Goal: Information Seeking & Learning: Learn about a topic

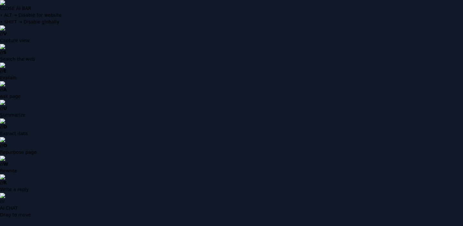
paste input "**********"
type input "**********"
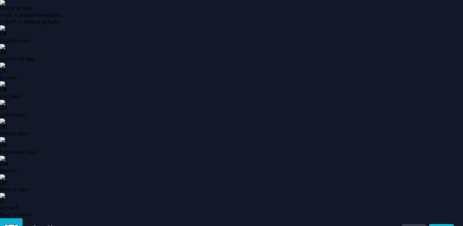
click at [50, 225] on h2 "Audiences" at bounding box center [217, 230] width 370 height 10
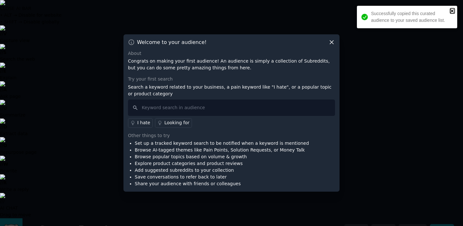
click at [451, 10] on icon "close" at bounding box center [451, 10] width 3 height 3
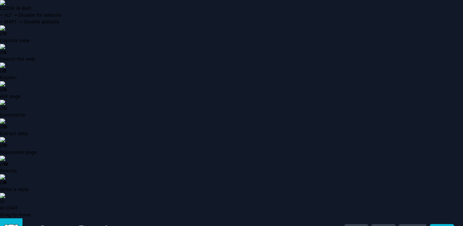
click at [32, 226] on icon at bounding box center [34, 229] width 7 height 7
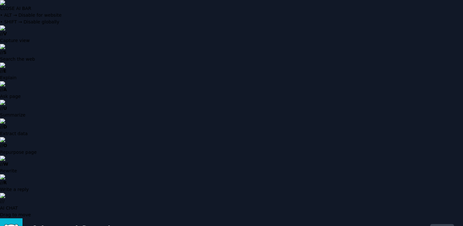
type input "и"
type input "betting"
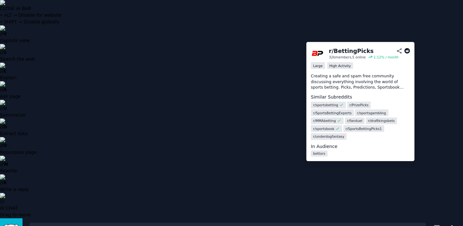
click at [363, 113] on span "r/ sportsgambling" at bounding box center [371, 113] width 29 height 5
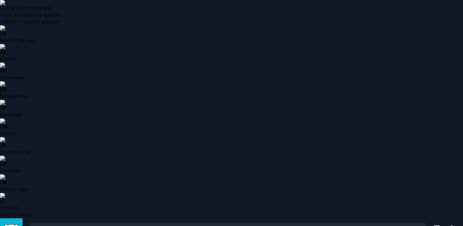
scroll to position [291, 0]
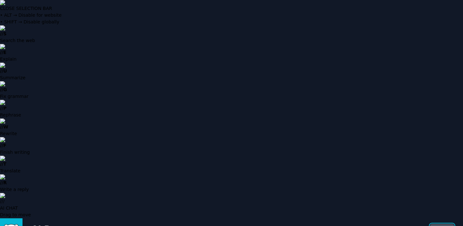
click at [441, 224] on link "Info" at bounding box center [442, 229] width 24 height 11
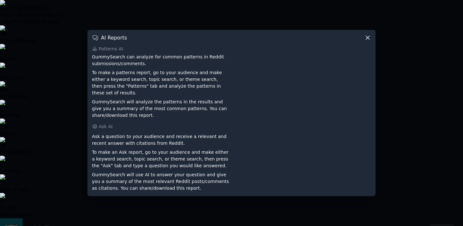
click at [370, 41] on icon at bounding box center [367, 37] width 7 height 7
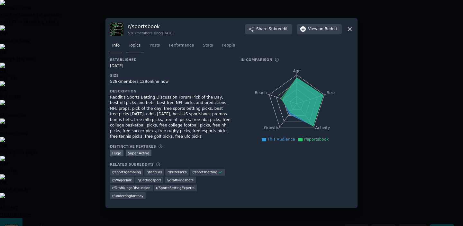
click at [136, 49] on span "Topics" at bounding box center [135, 46] width 12 height 6
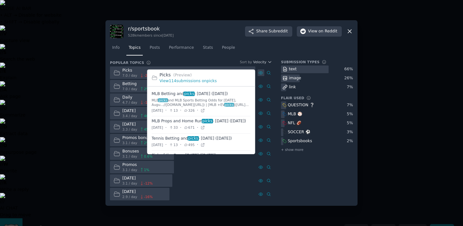
click at [261, 73] on icon at bounding box center [260, 73] width 5 height 5
click at [193, 80] on link "View 114 submissions on picks" at bounding box center [187, 81] width 57 height 5
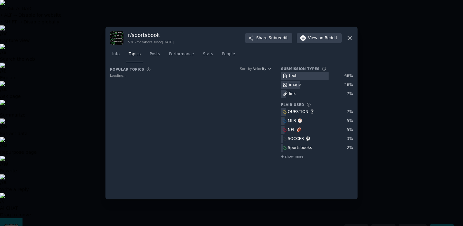
click at [74, 108] on div at bounding box center [231, 113] width 463 height 226
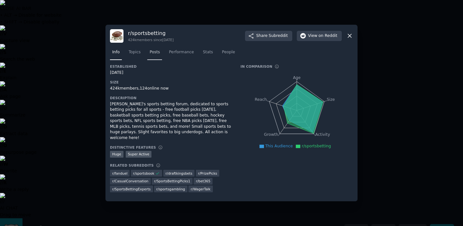
click at [154, 55] on span "Posts" at bounding box center [155, 53] width 10 height 6
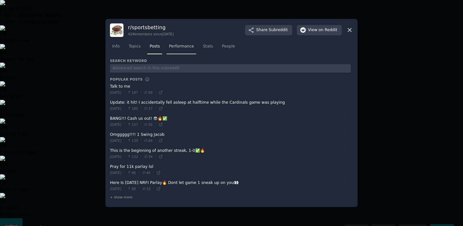
click at [174, 46] on span "Performance" at bounding box center [181, 47] width 25 height 6
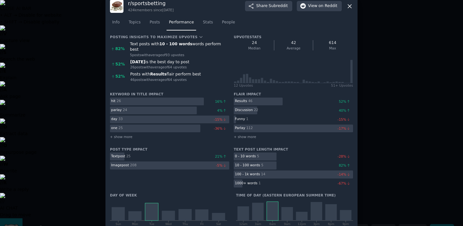
scroll to position [9, 0]
click at [152, 22] on span "Posts" at bounding box center [155, 23] width 10 height 6
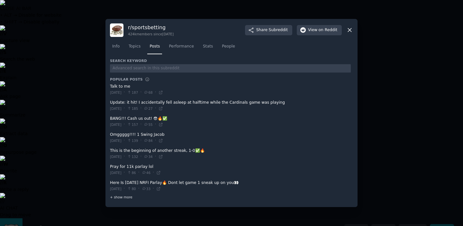
click at [119, 198] on span "+ show more" at bounding box center [121, 197] width 23 height 5
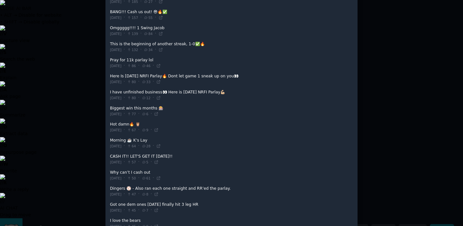
scroll to position [63, 0]
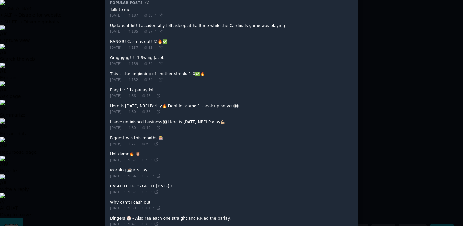
click at [405, 48] on div at bounding box center [231, 113] width 463 height 226
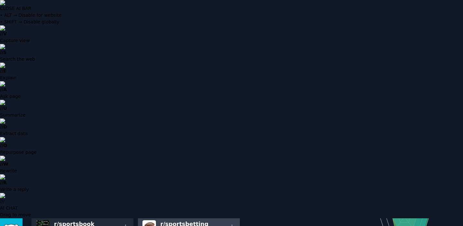
scroll to position [119, 0]
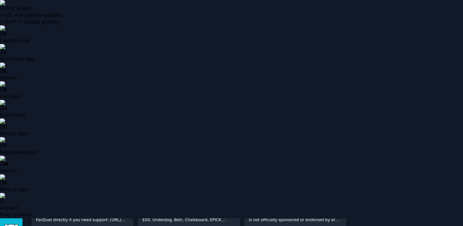
scroll to position [237, 0]
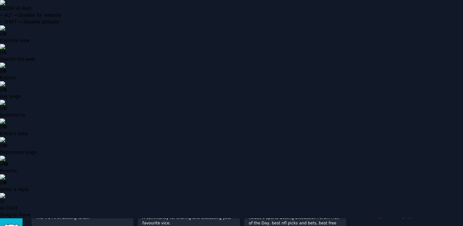
scroll to position [157, 0]
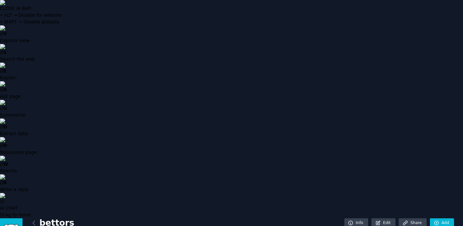
scroll to position [0, 0]
click at [437, 226] on icon at bounding box center [437, 230] width 6 height 6
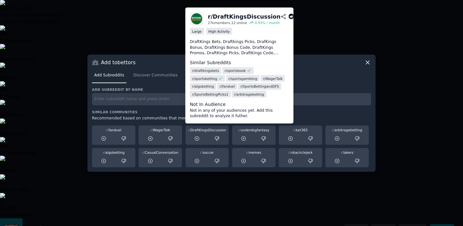
click at [201, 131] on div "r/ DraftKingsDiscussion" at bounding box center [207, 130] width 39 height 5
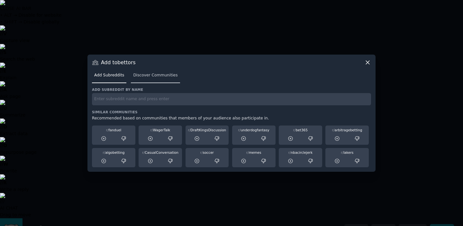
click at [141, 79] on link "Discover Communities" at bounding box center [155, 76] width 49 height 13
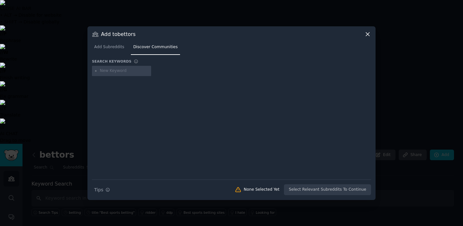
click at [369, 34] on icon at bounding box center [367, 34] width 7 height 7
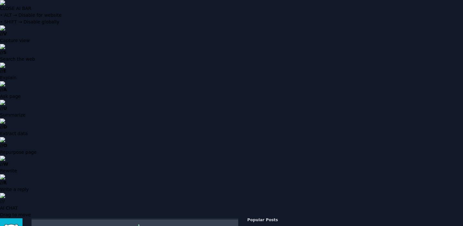
scroll to position [108, 0]
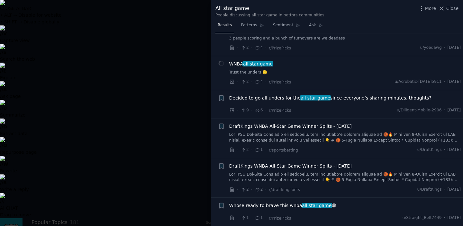
scroll to position [61, 0]
click at [172, 140] on div at bounding box center [231, 113] width 463 height 226
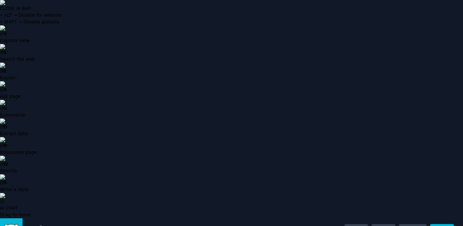
click at [34, 226] on icon at bounding box center [34, 230] width 2 height 4
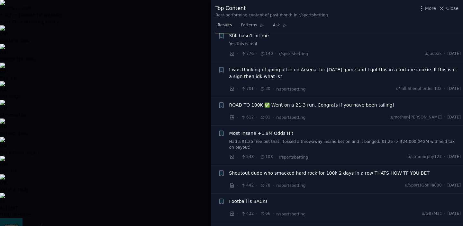
scroll to position [21, 0]
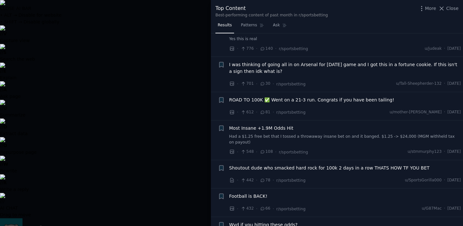
click at [277, 126] on span "Most Insane +1.9M Odds Hit" at bounding box center [261, 128] width 64 height 7
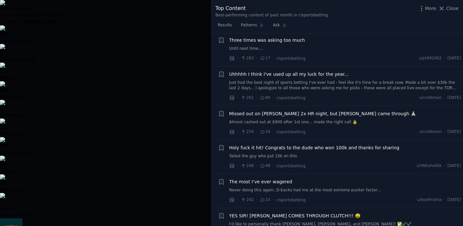
scroll to position [623, 0]
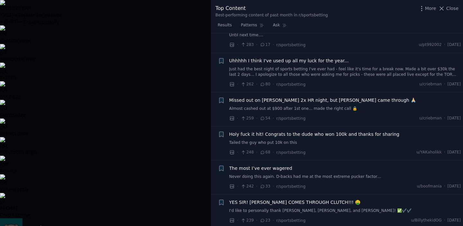
click at [188, 101] on div at bounding box center [231, 113] width 463 height 226
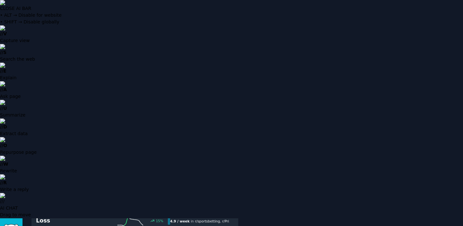
scroll to position [1328, 0]
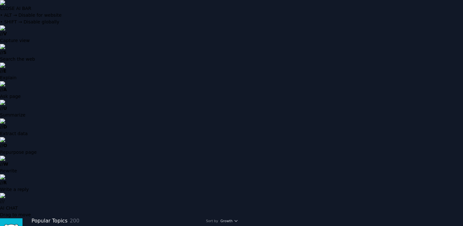
scroll to position [36, 0]
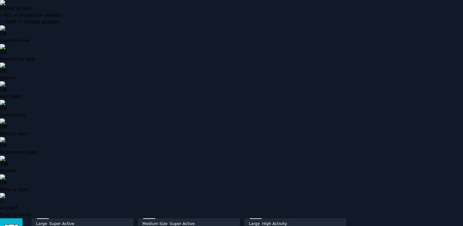
scroll to position [335, 0]
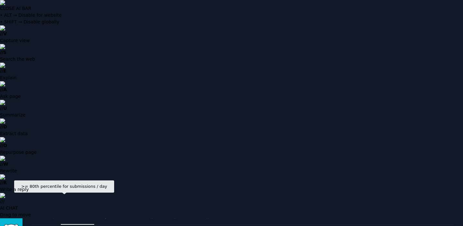
scroll to position [0, 0]
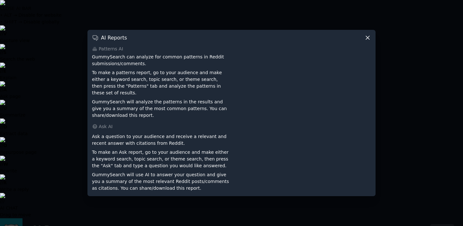
click at [360, 41] on div "AI Reports" at bounding box center [231, 37] width 279 height 7
click at [365, 41] on icon at bounding box center [367, 37] width 7 height 7
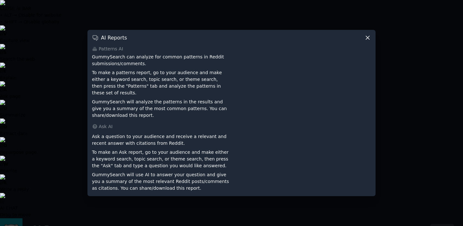
click at [366, 40] on icon at bounding box center [368, 38] width 4 height 4
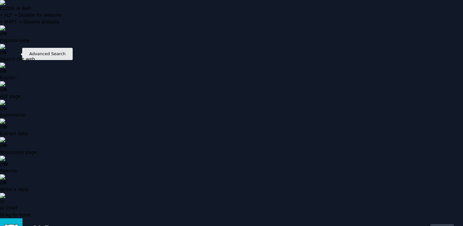
type input "betting"
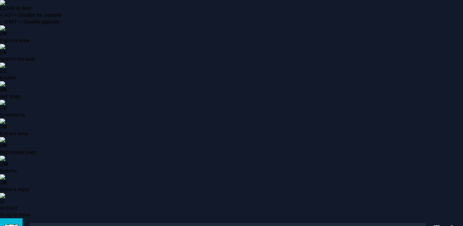
type input "predictions"
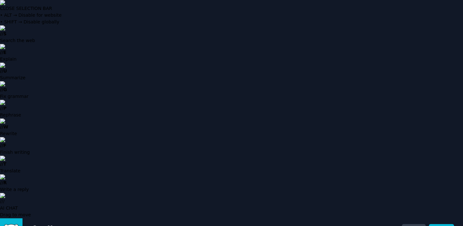
type input "predictions"
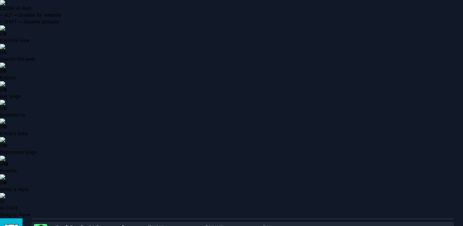
scroll to position [168, 0]
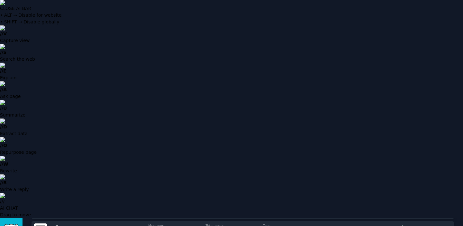
checkbox input "true"
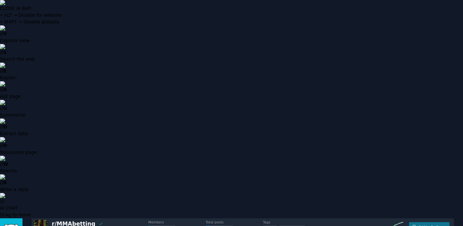
scroll to position [231, 0]
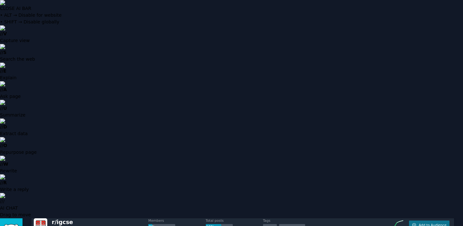
scroll to position [171, 0]
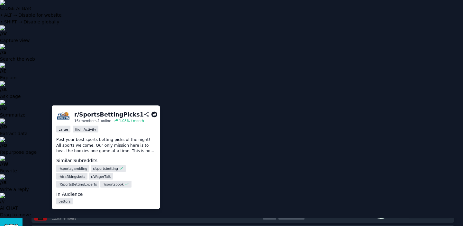
scroll to position [143, 0]
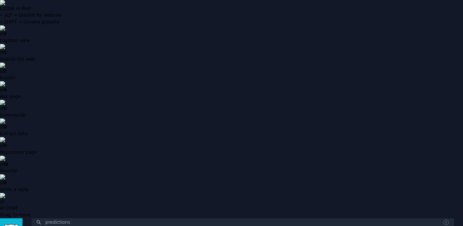
scroll to position [0, 0]
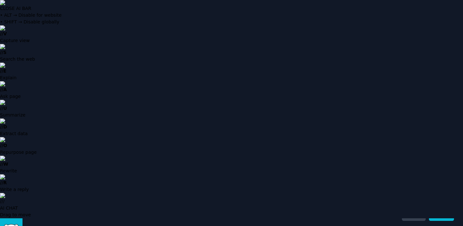
scroll to position [0, 0]
click at [14, 224] on img "Sidebar" at bounding box center [11, 229] width 15 height 11
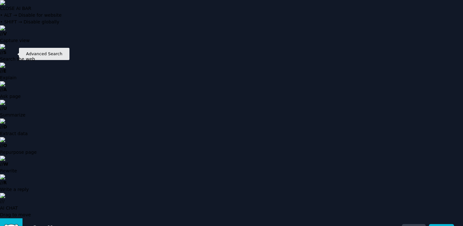
paste input "predictions"
type input "predictions"
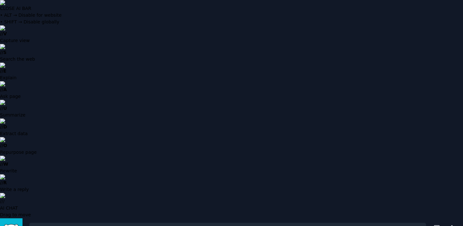
scroll to position [495, 0]
